Goal: Book appointment/travel/reservation

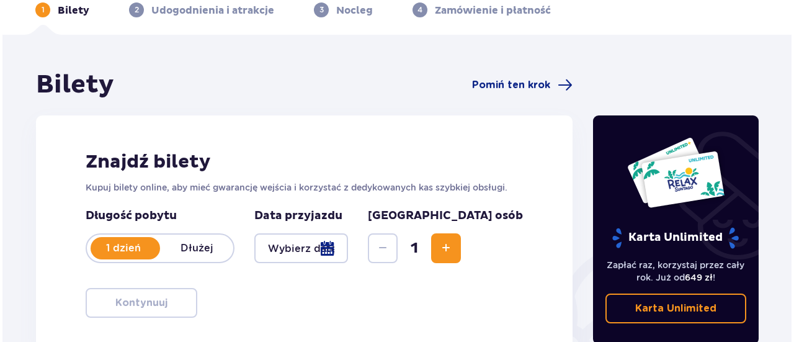
scroll to position [124, 0]
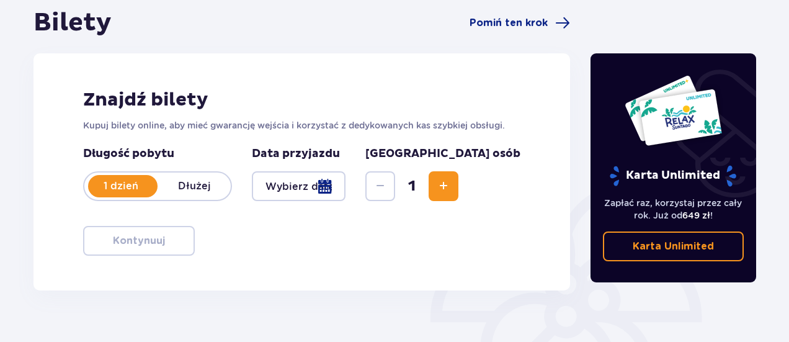
click at [346, 191] on div at bounding box center [299, 186] width 94 height 30
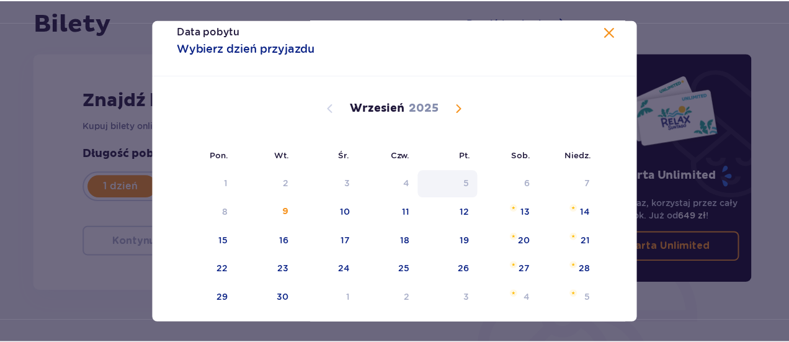
scroll to position [78, 0]
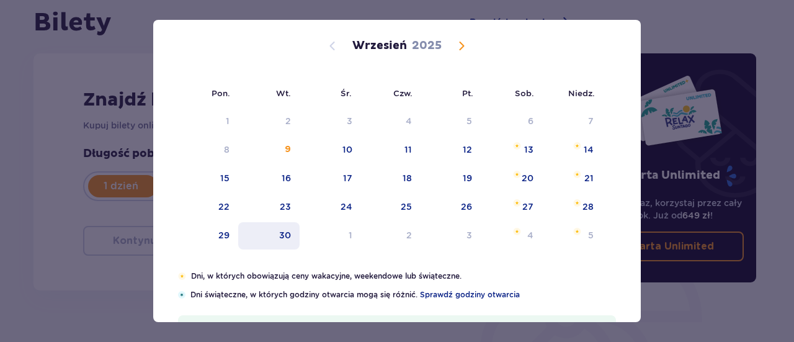
click at [288, 235] on div "30" at bounding box center [285, 235] width 12 height 12
type input "[DATE]"
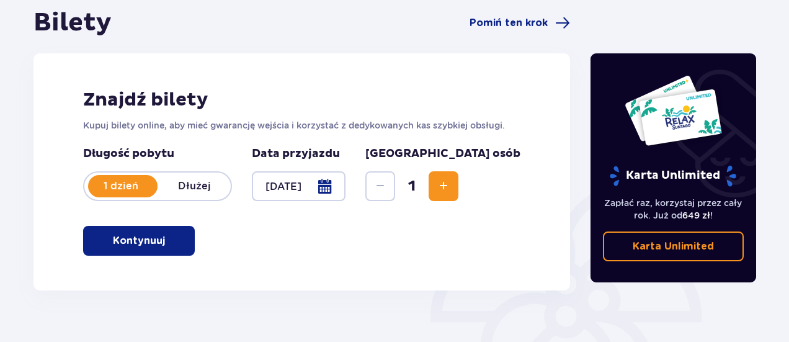
click at [459, 193] on button "Increase" at bounding box center [444, 186] width 30 height 30
click at [451, 193] on span "Increase" at bounding box center [443, 186] width 15 height 15
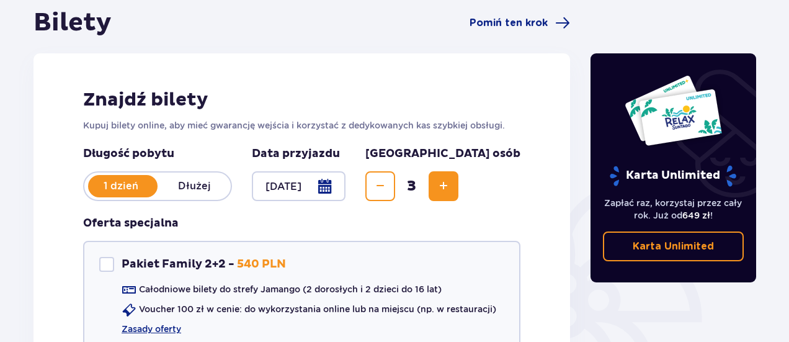
click at [451, 193] on span "Increase" at bounding box center [443, 186] width 15 height 15
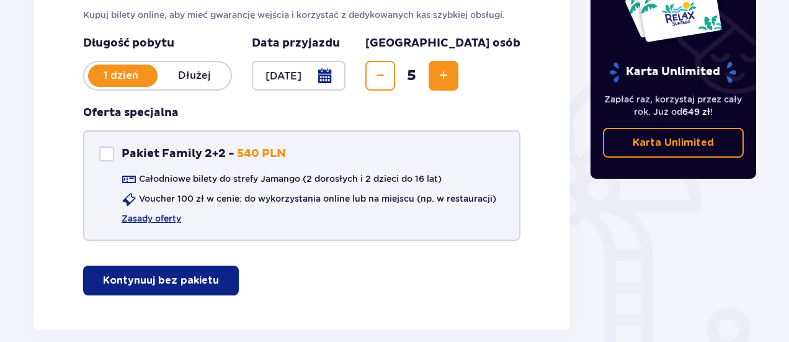
scroll to position [48, 0]
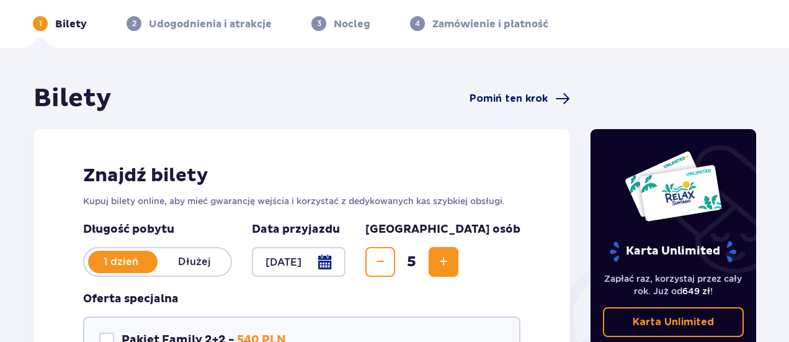
click at [517, 101] on span "Pomiń ten krok" at bounding box center [509, 99] width 78 height 14
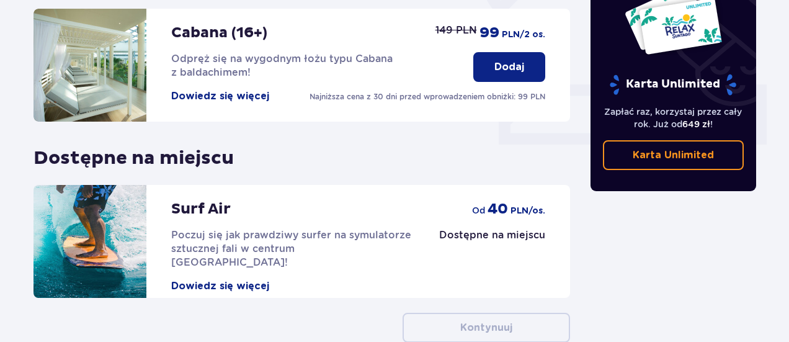
scroll to position [559, 0]
